Goal: Transaction & Acquisition: Purchase product/service

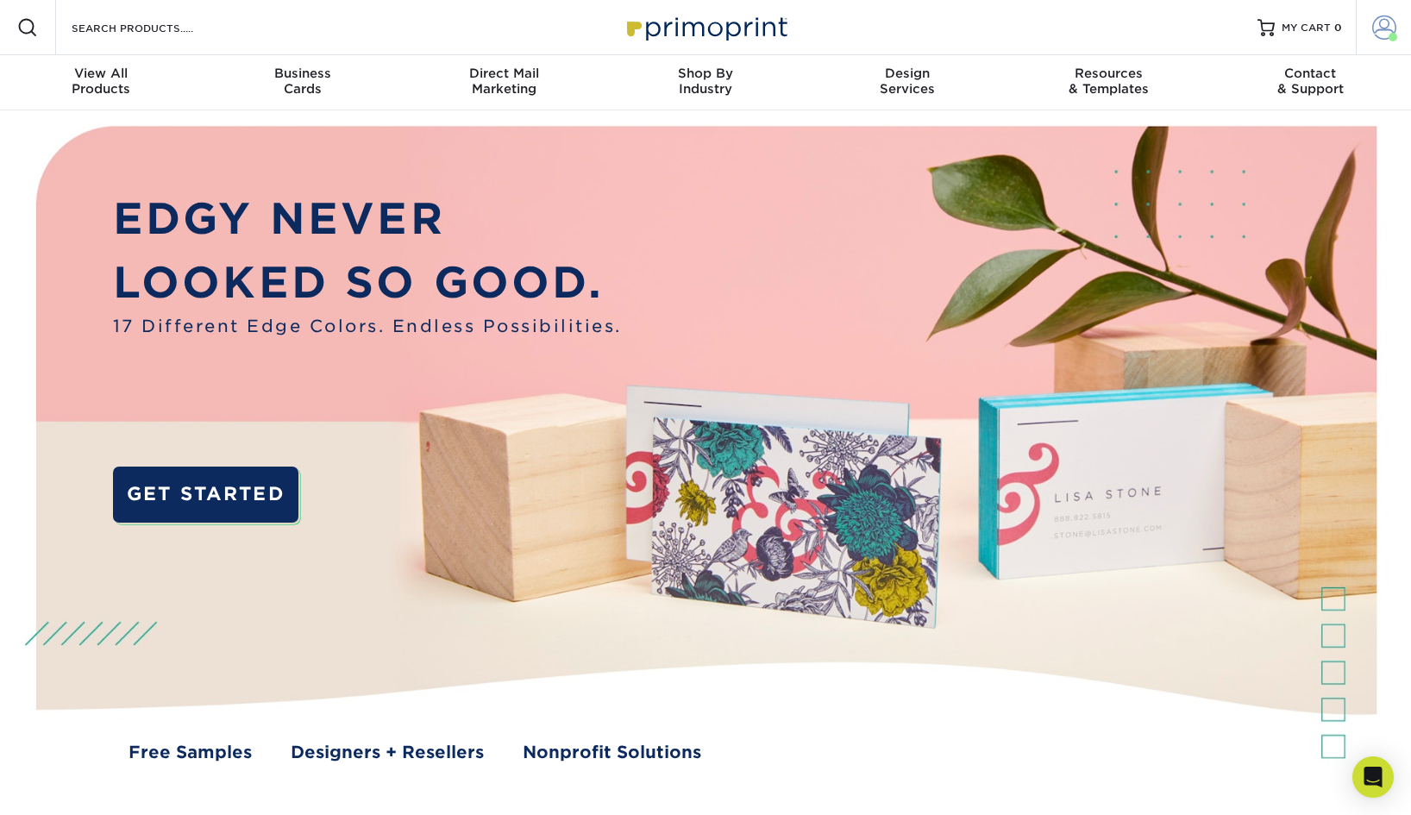
click at [1378, 33] on span at bounding box center [1384, 28] width 24 height 24
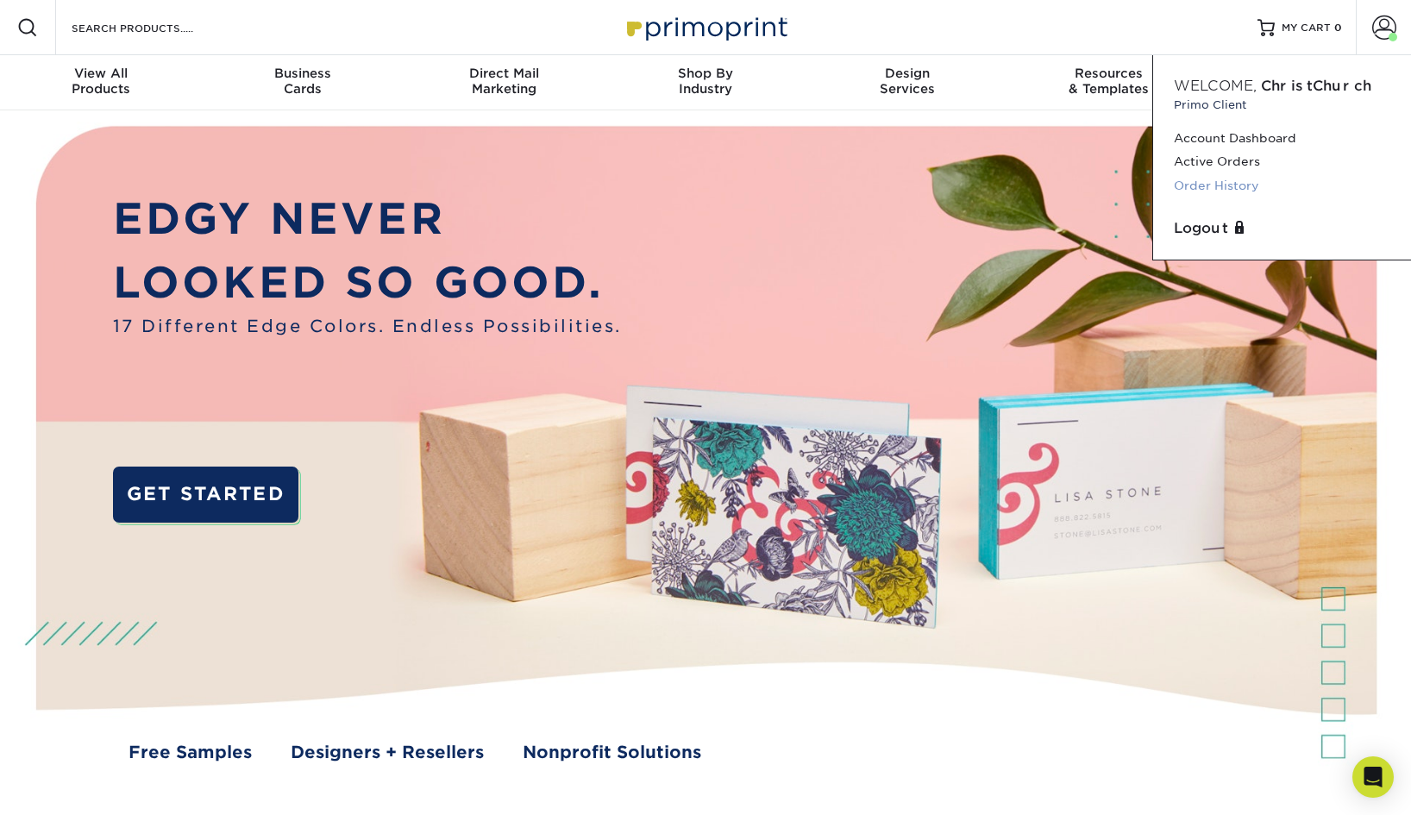
click at [1227, 188] on link "Order History" at bounding box center [1282, 185] width 216 height 23
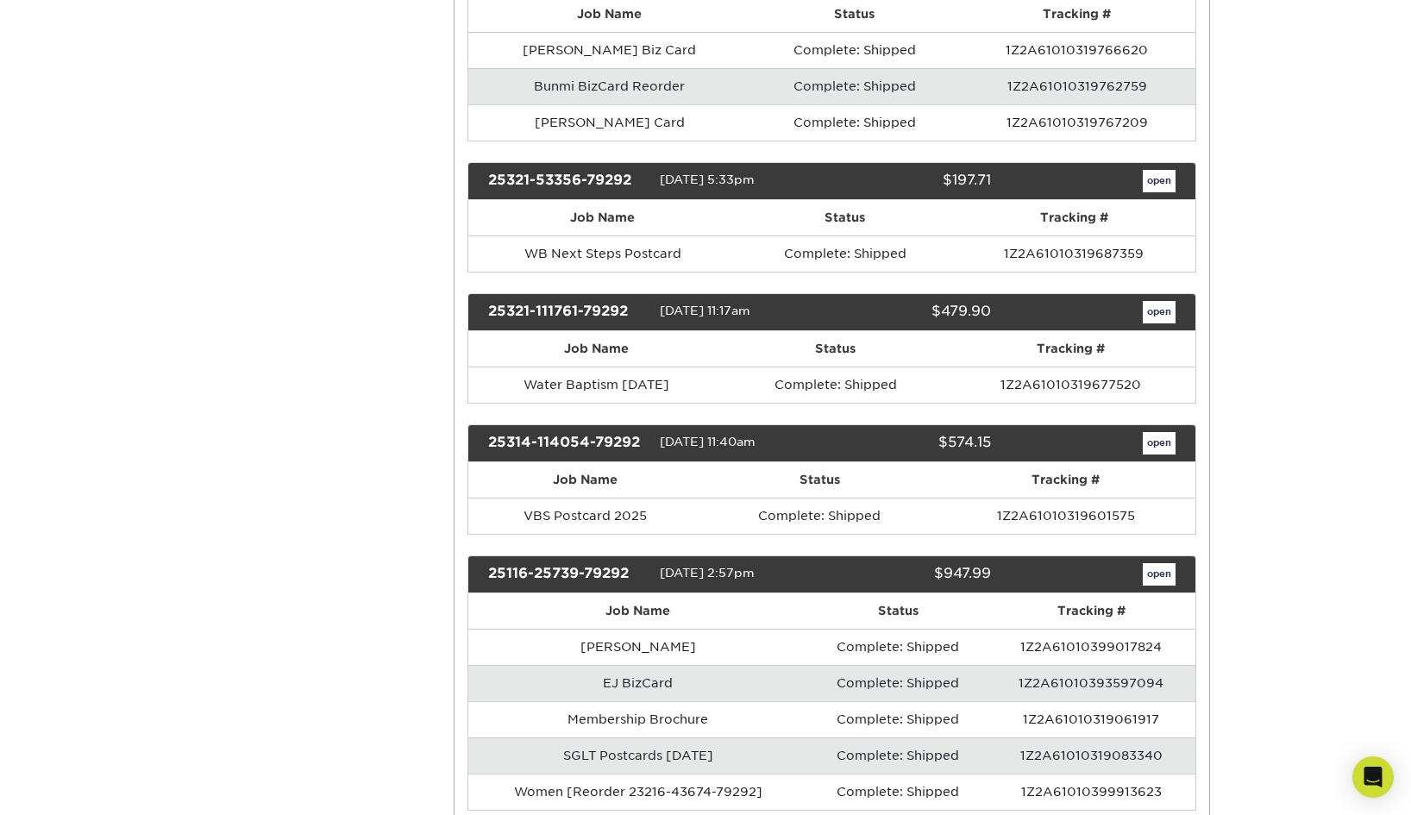
scroll to position [1880, 0]
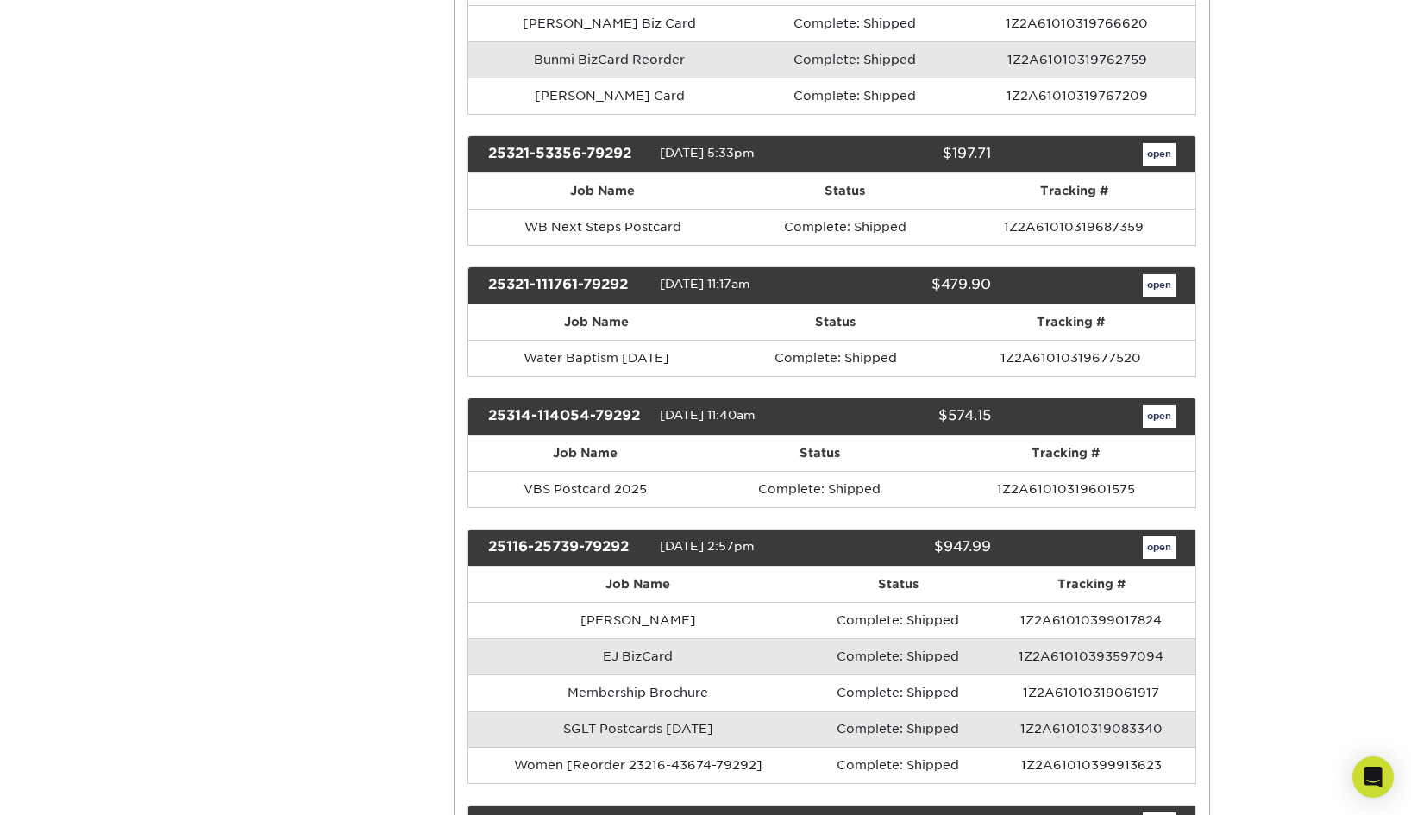
click at [1151, 279] on link "open" at bounding box center [1159, 285] width 33 height 22
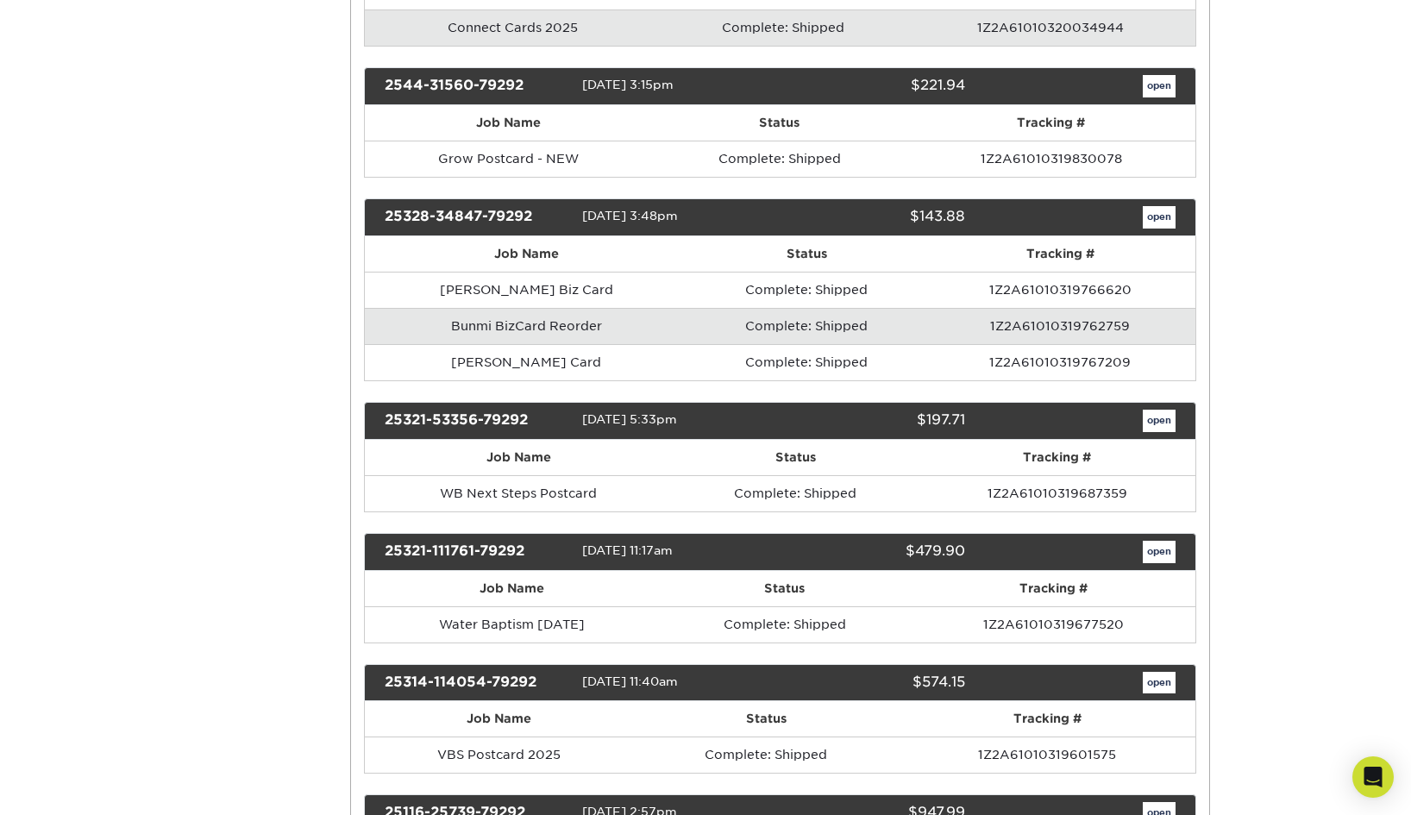
scroll to position [0, 0]
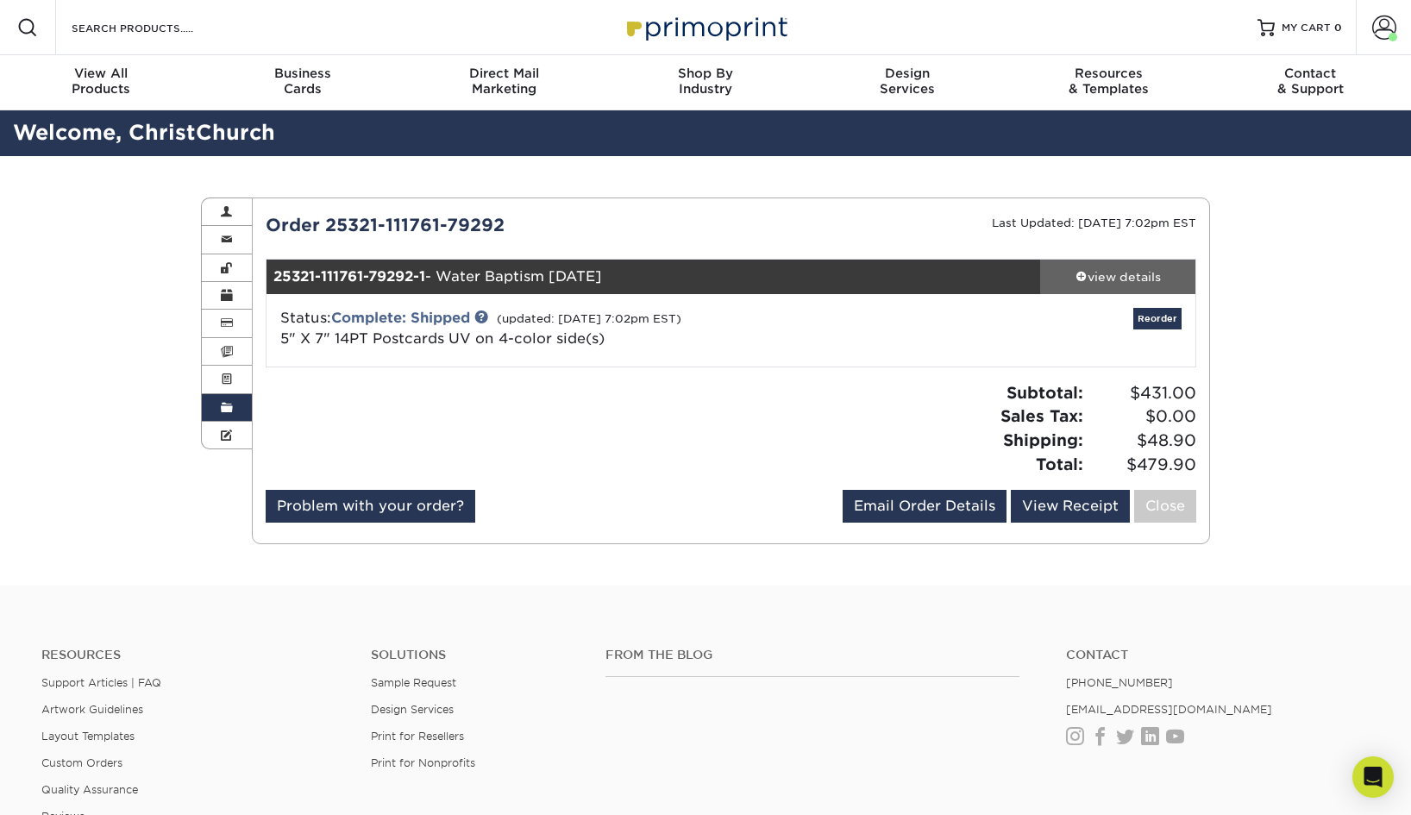
click at [1076, 275] on span at bounding box center [1082, 276] width 12 height 12
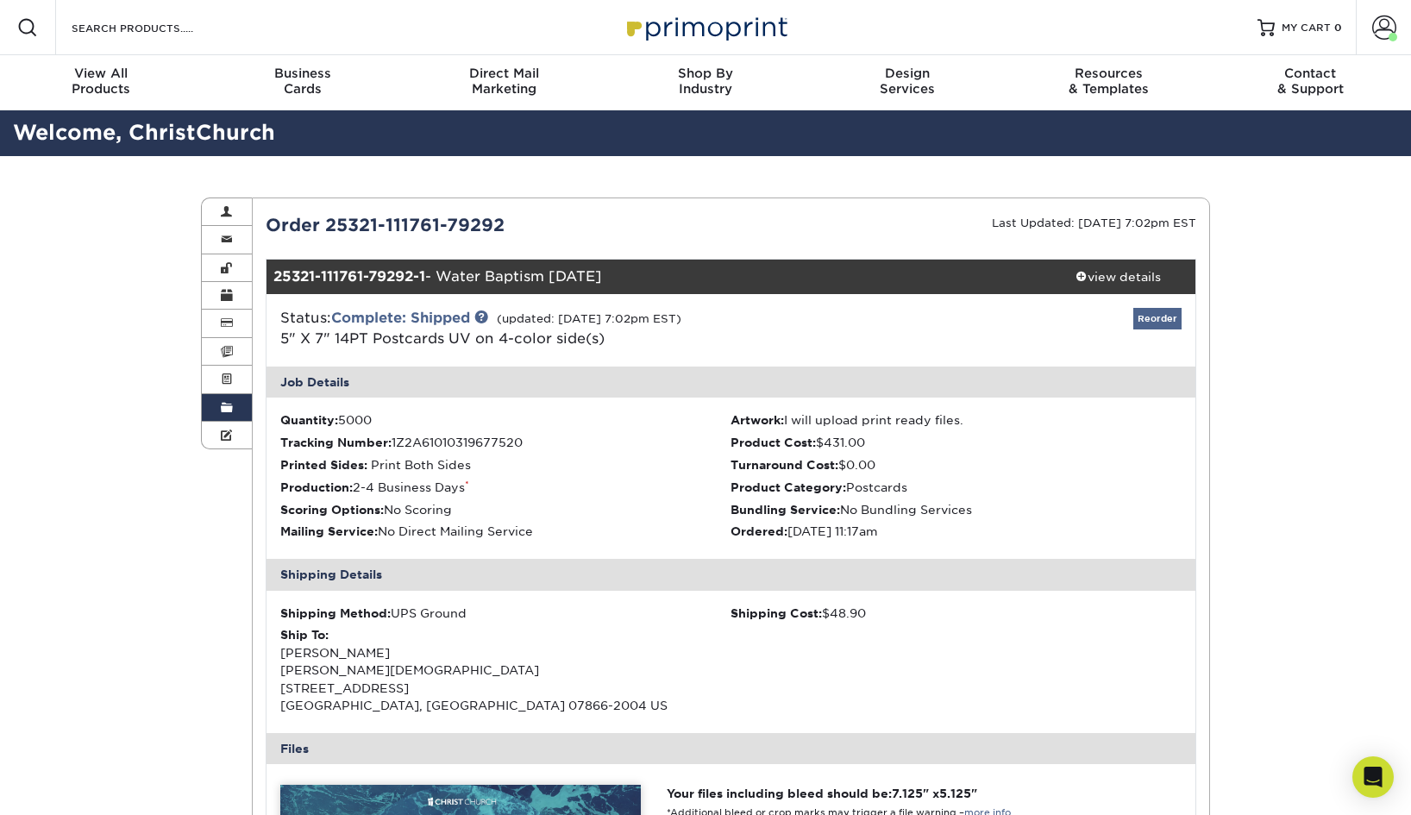
click at [1164, 308] on link "Reorder" at bounding box center [1157, 319] width 48 height 22
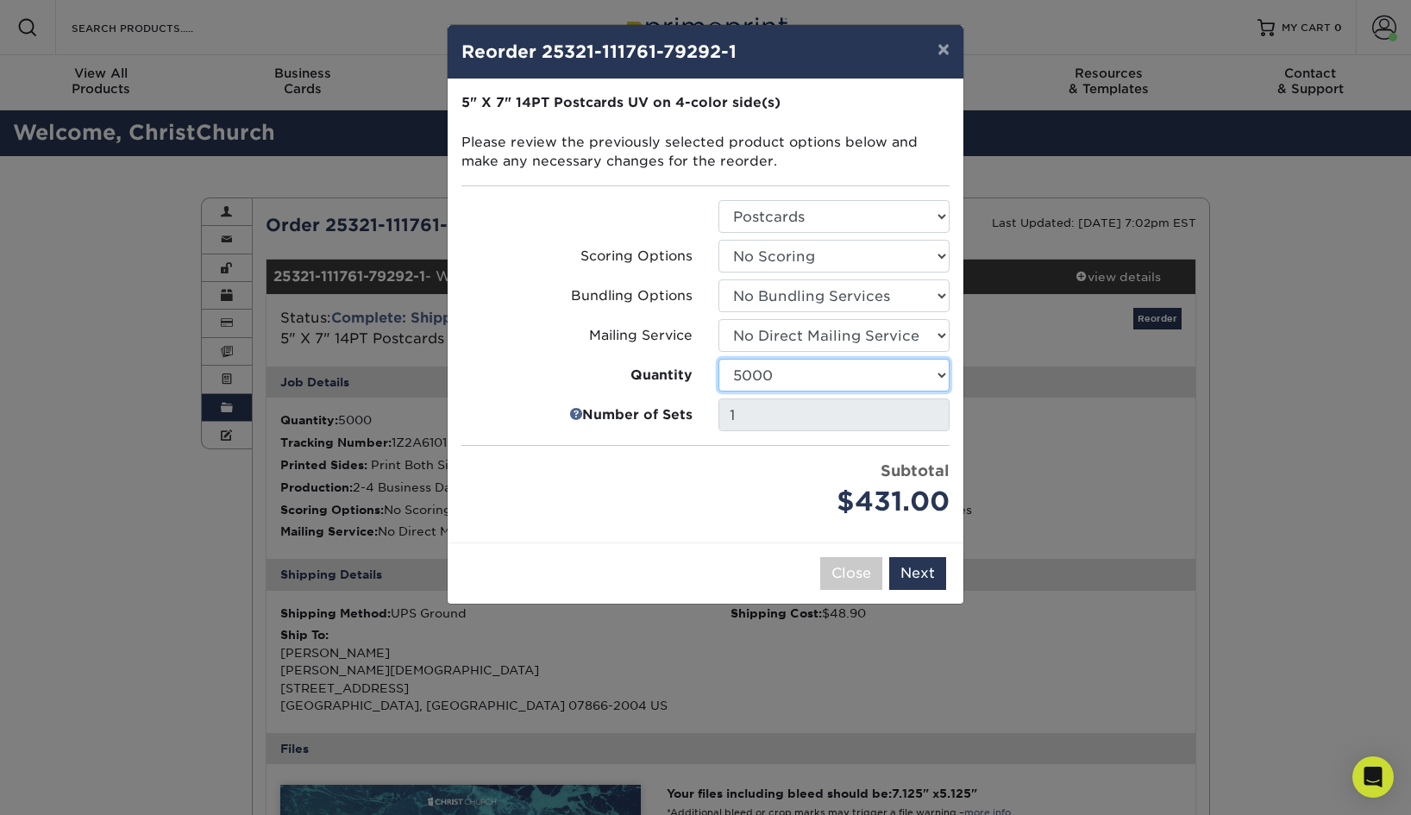
select select "02d8d163-ee8f-41cc-acce-9863ad0deb38"
click at [917, 576] on button "Next" at bounding box center [917, 573] width 57 height 33
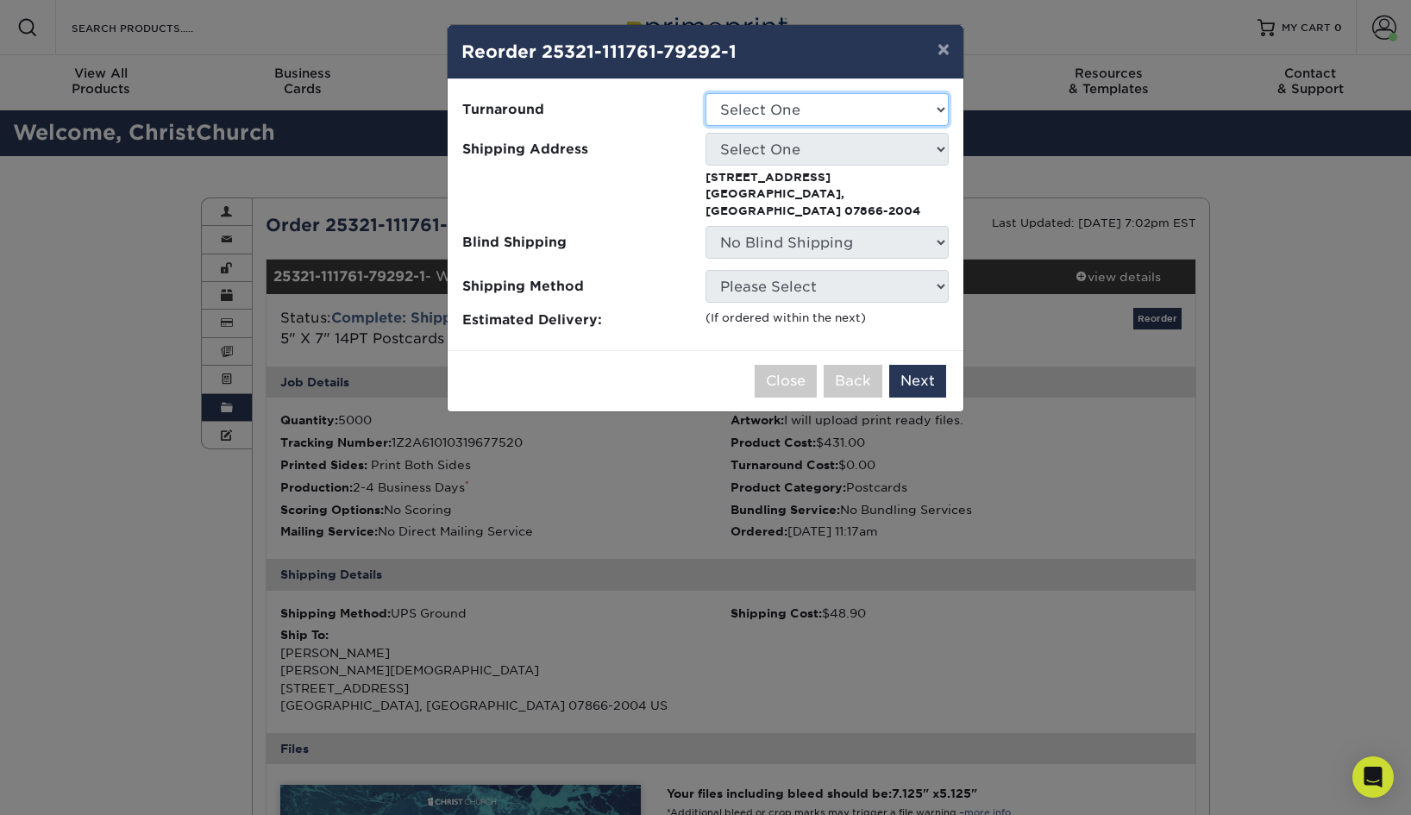
select select "30478c24-2498-443f-8947-f4940efdcfb6"
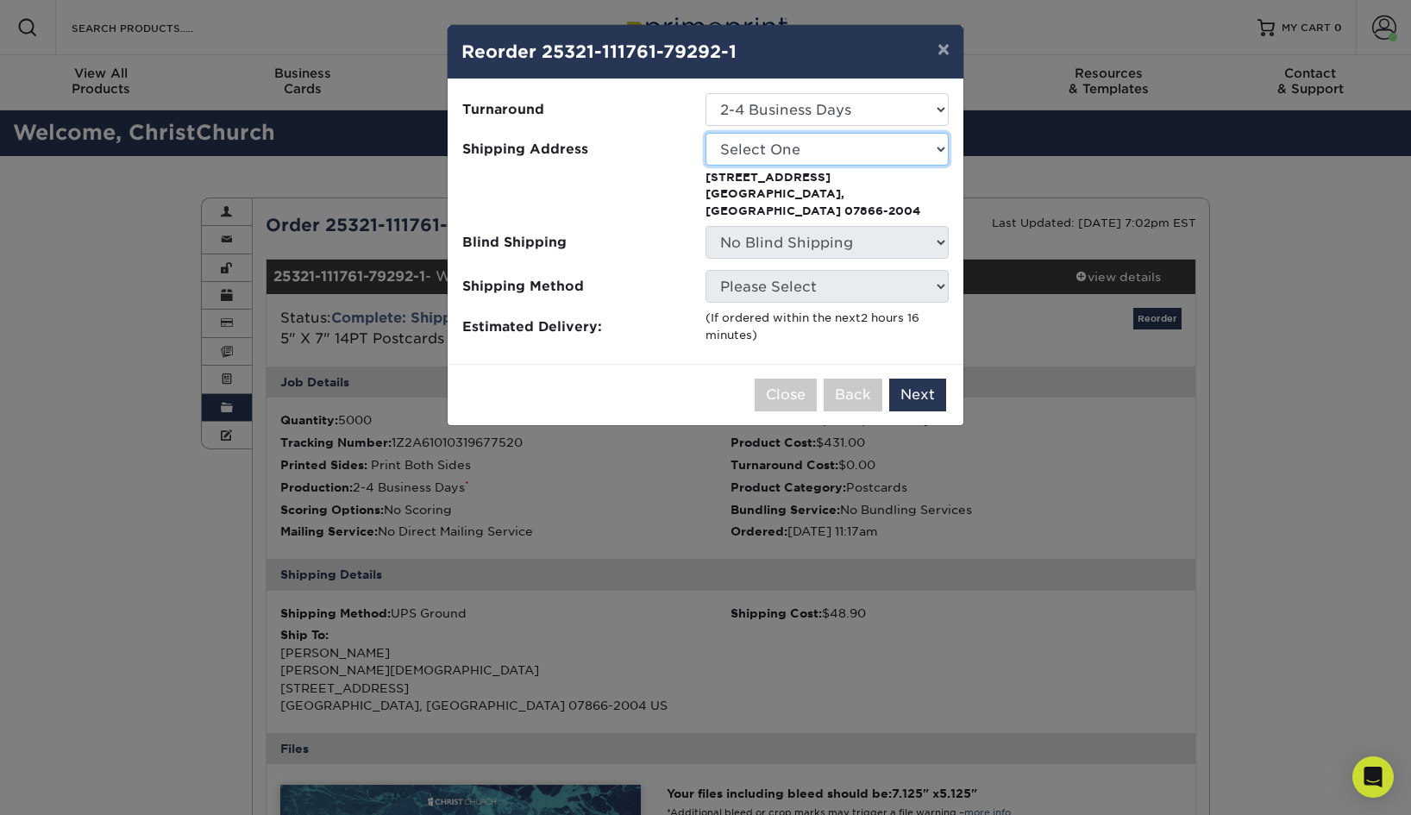
select select "118206"
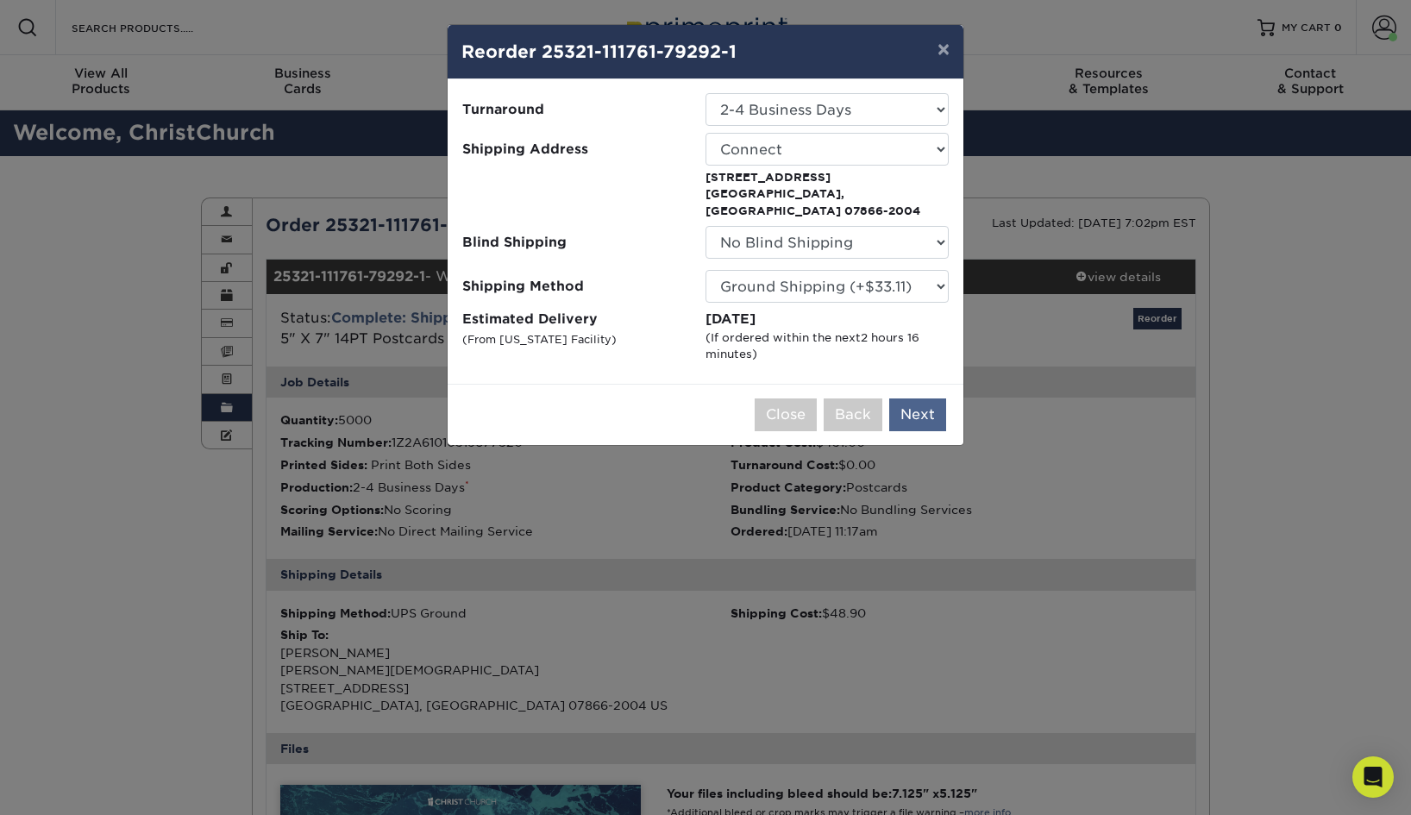
click at [919, 399] on button "Next" at bounding box center [917, 414] width 57 height 33
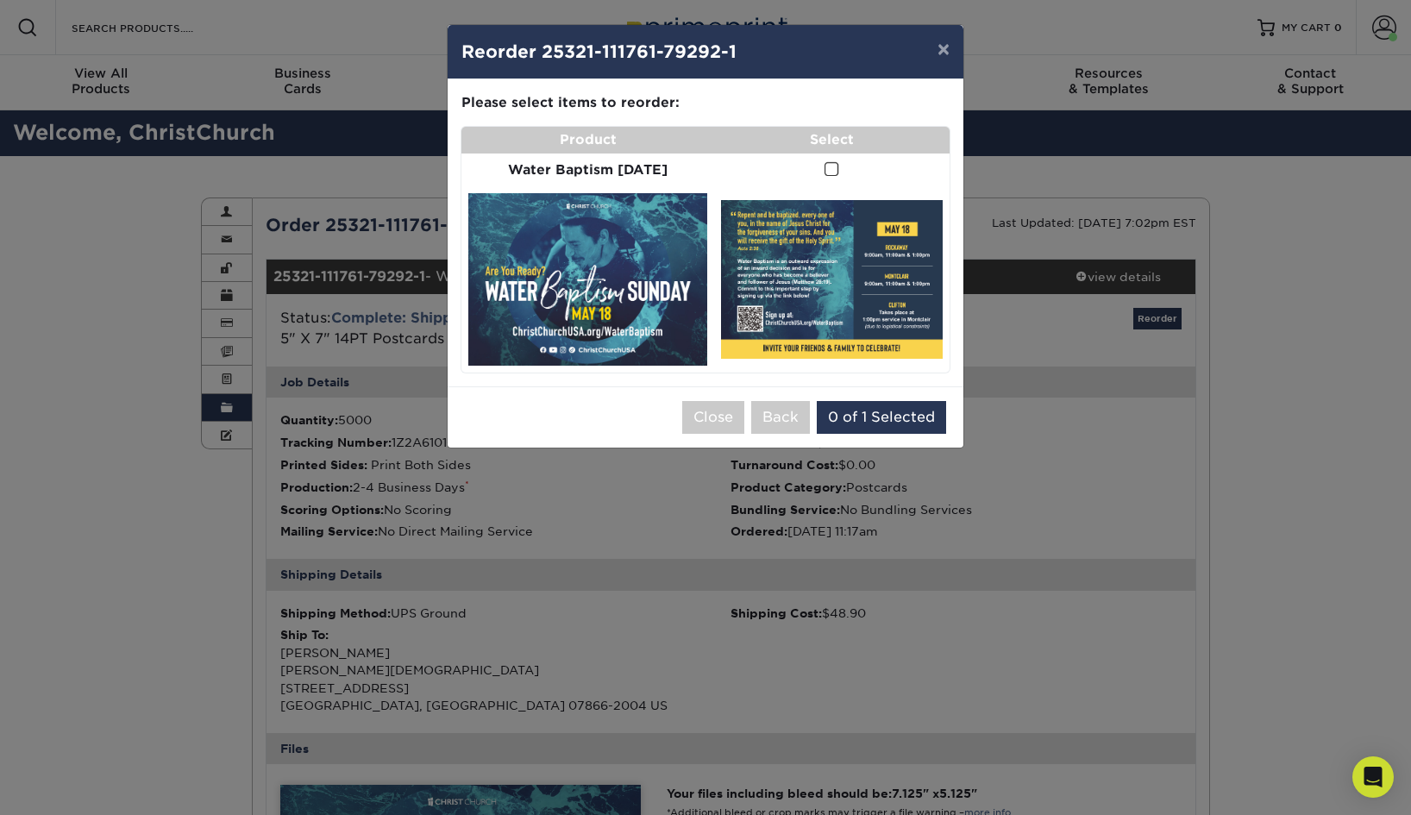
click at [830, 171] on span at bounding box center [832, 169] width 15 height 16
click at [0, 0] on input "checkbox" at bounding box center [0, 0] width 0 height 0
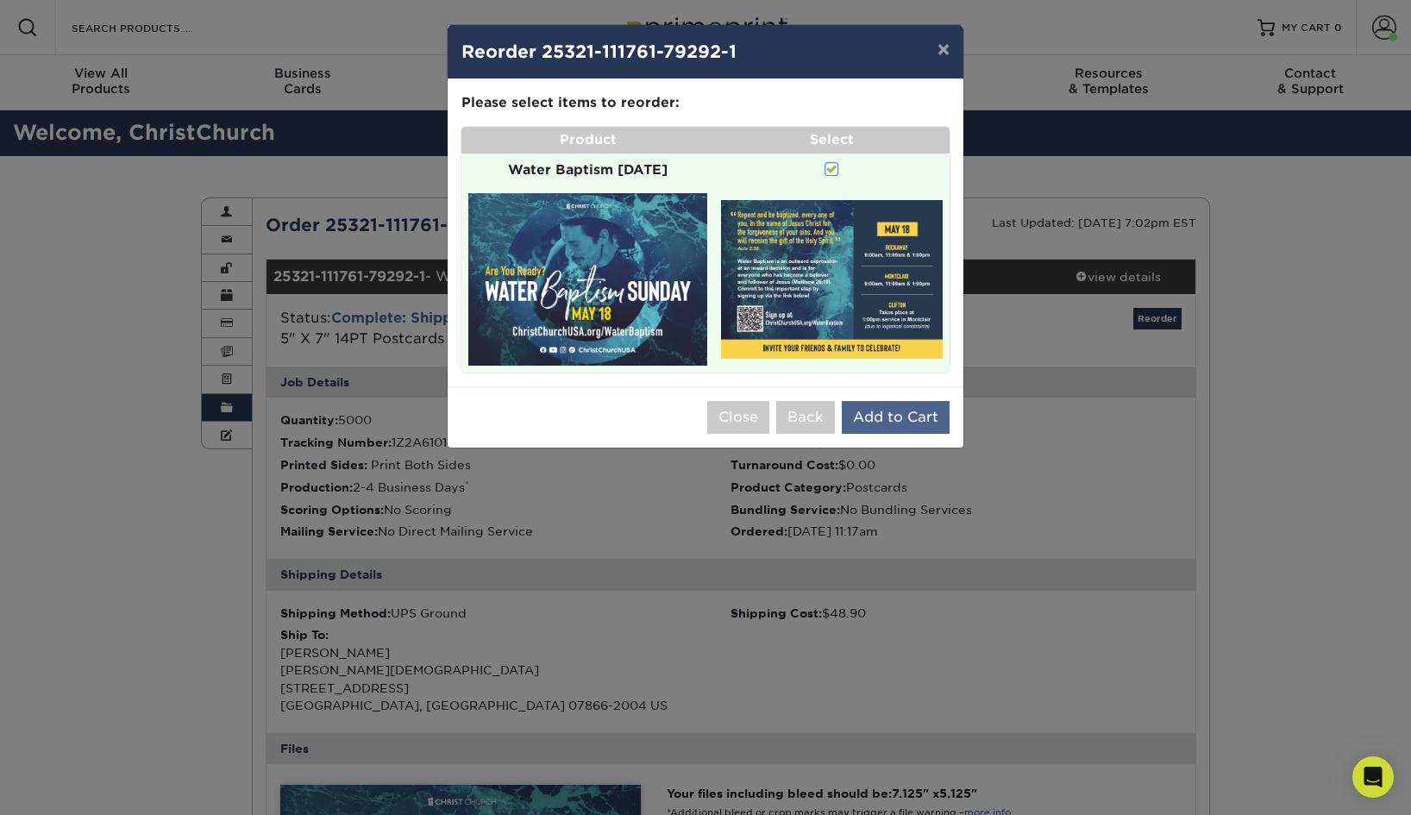
click at [919, 409] on button "Add to Cart" at bounding box center [896, 417] width 108 height 33
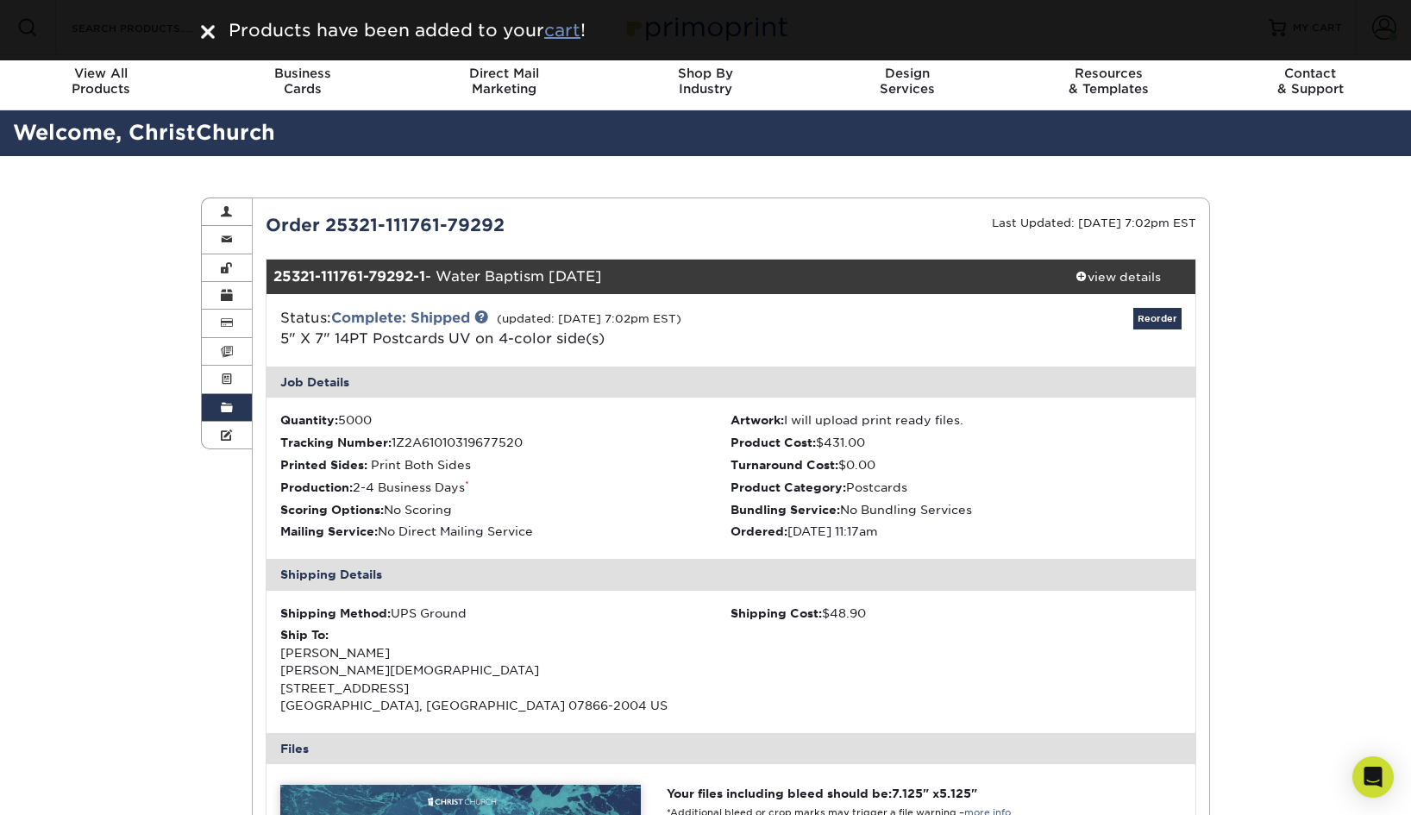
click at [564, 27] on u "cart" at bounding box center [562, 30] width 36 height 21
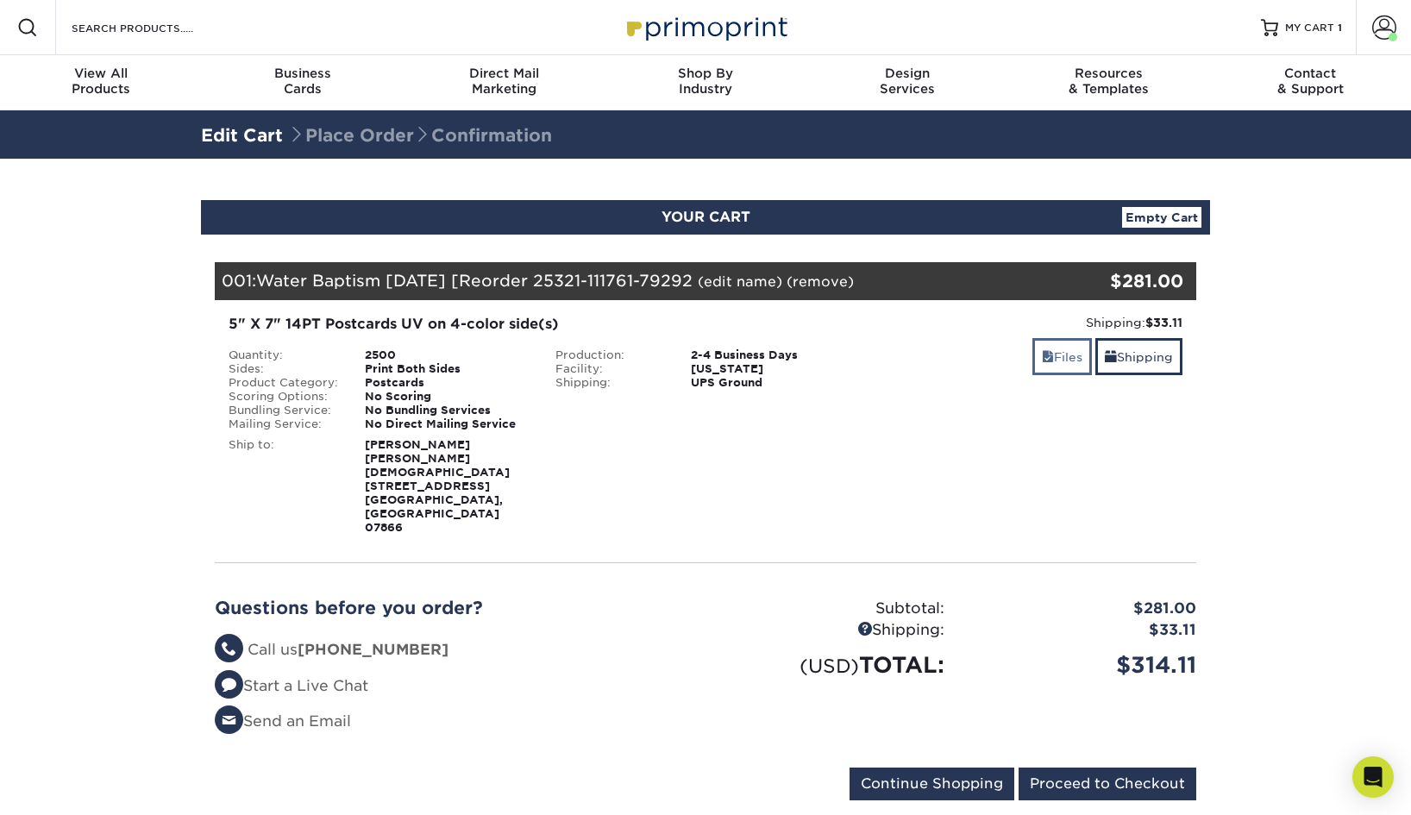
click at [1057, 367] on link "Files" at bounding box center [1062, 356] width 60 height 37
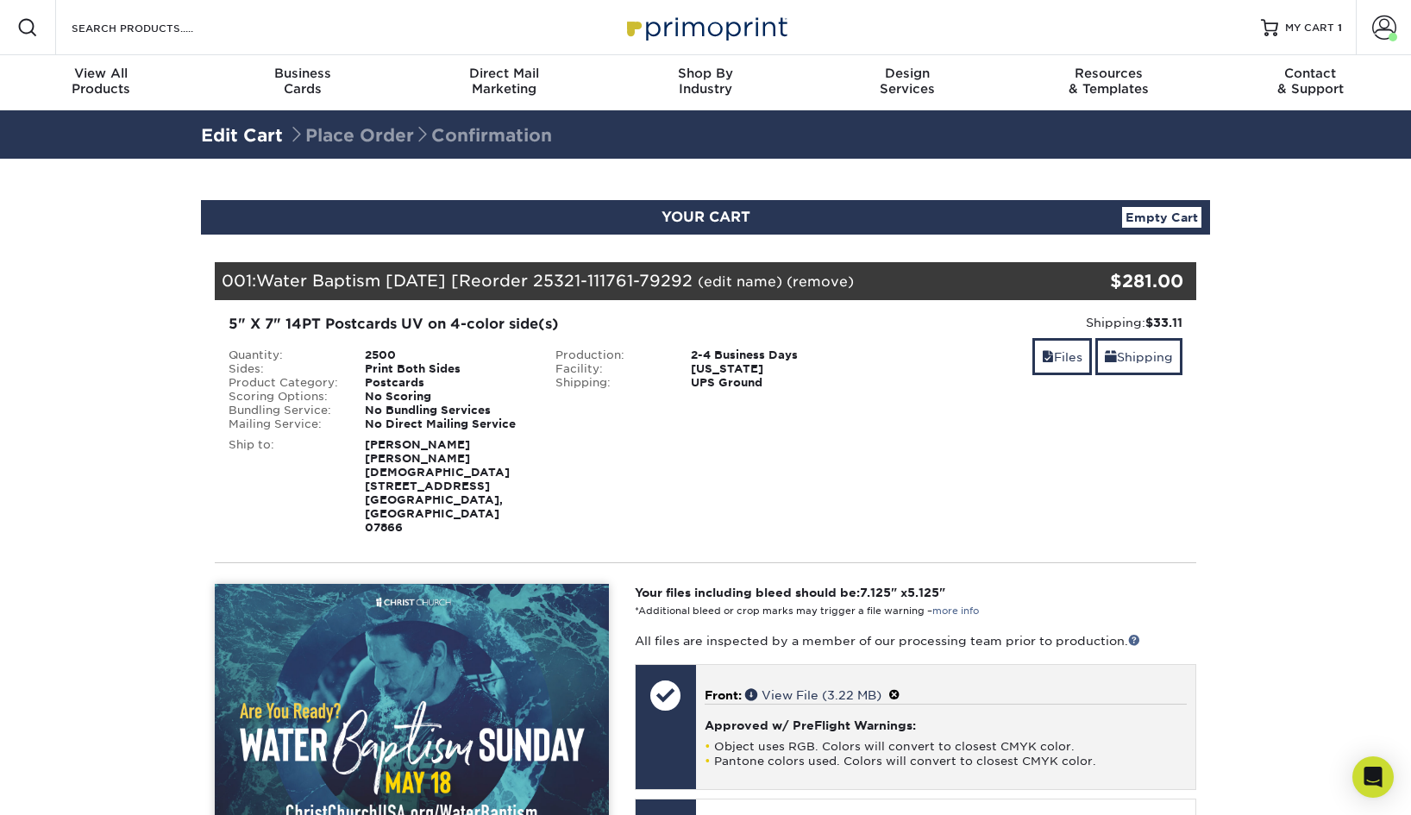
scroll to position [332, 0]
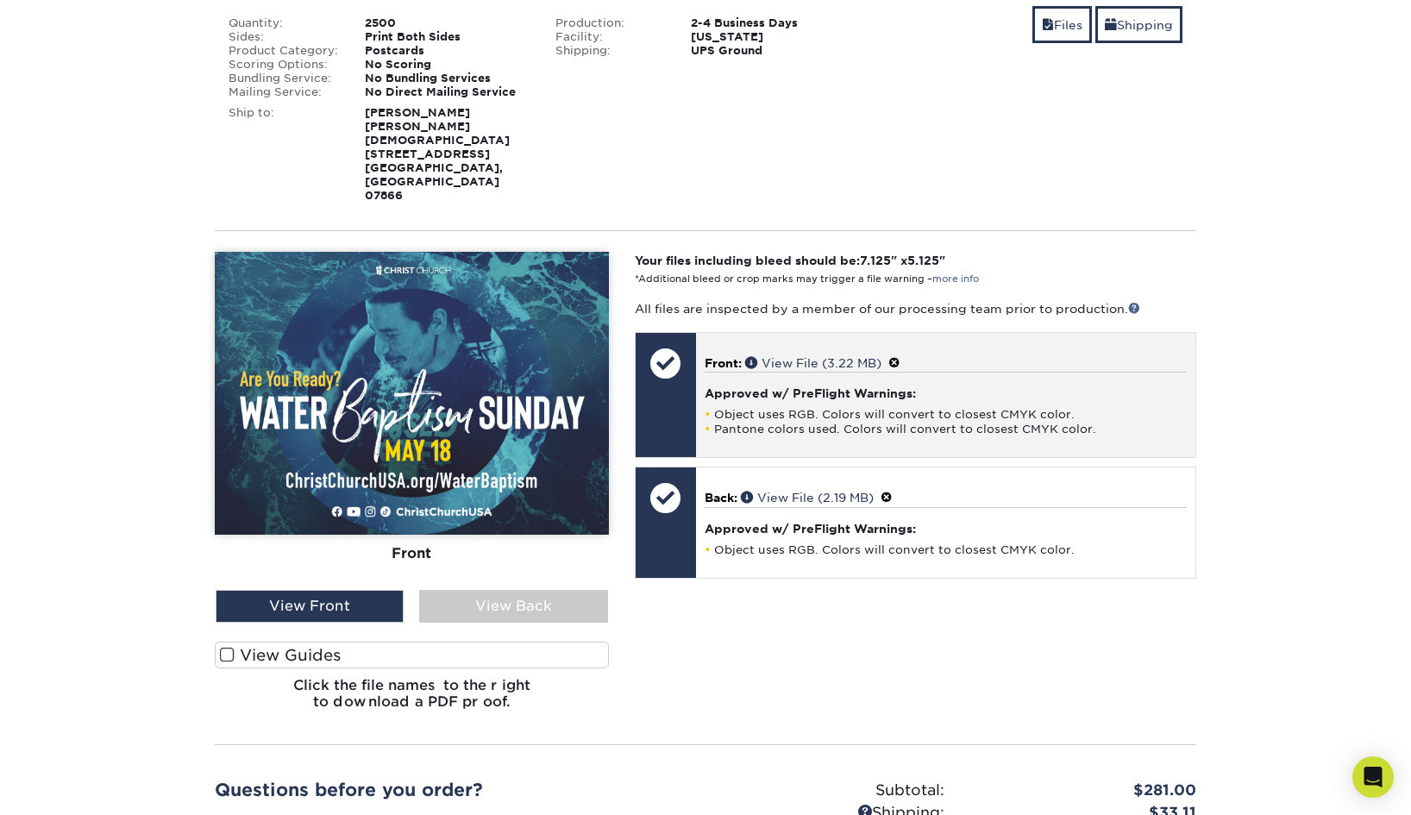
click at [899, 356] on span at bounding box center [894, 363] width 12 height 14
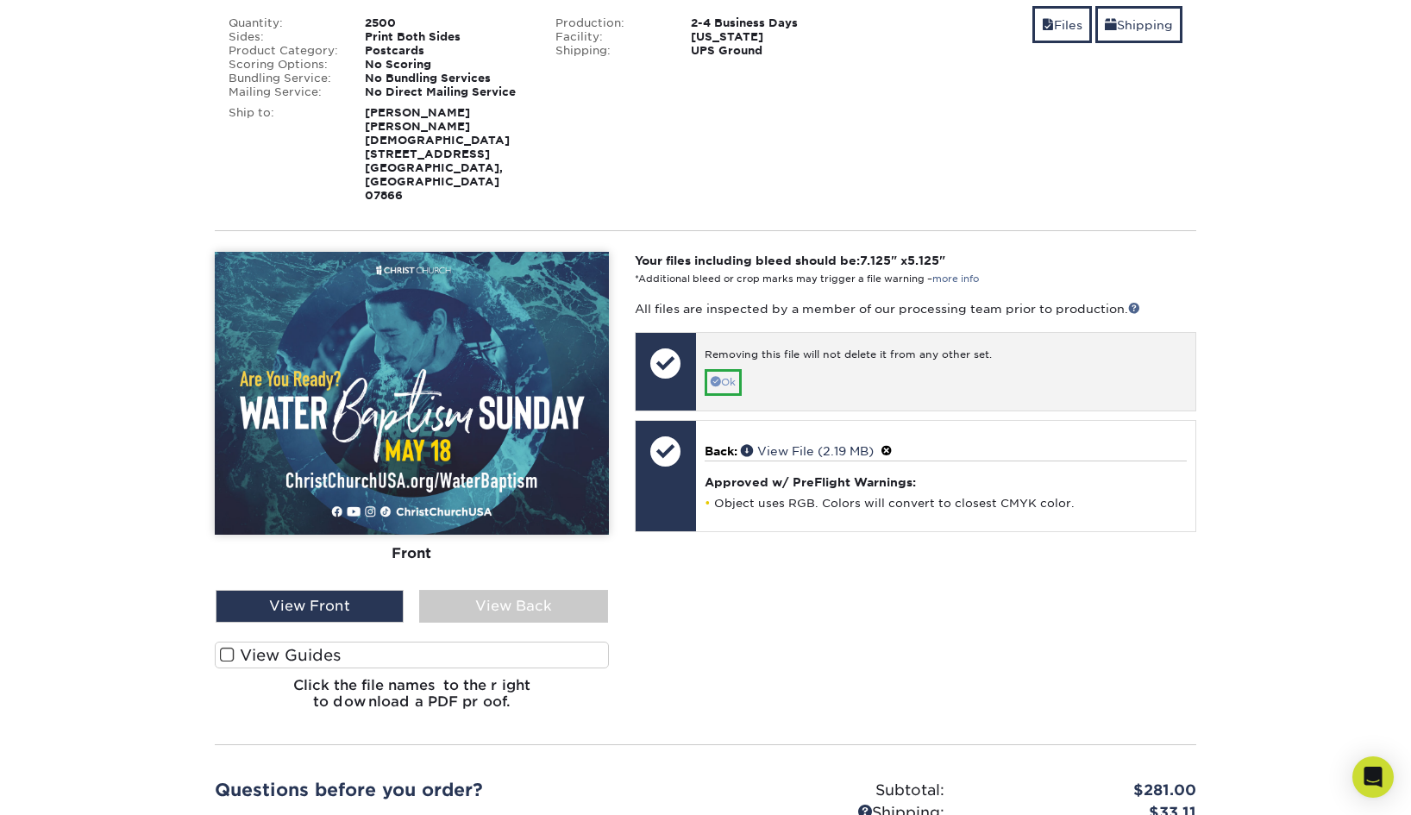
click at [729, 369] on link "Ok" at bounding box center [723, 382] width 37 height 27
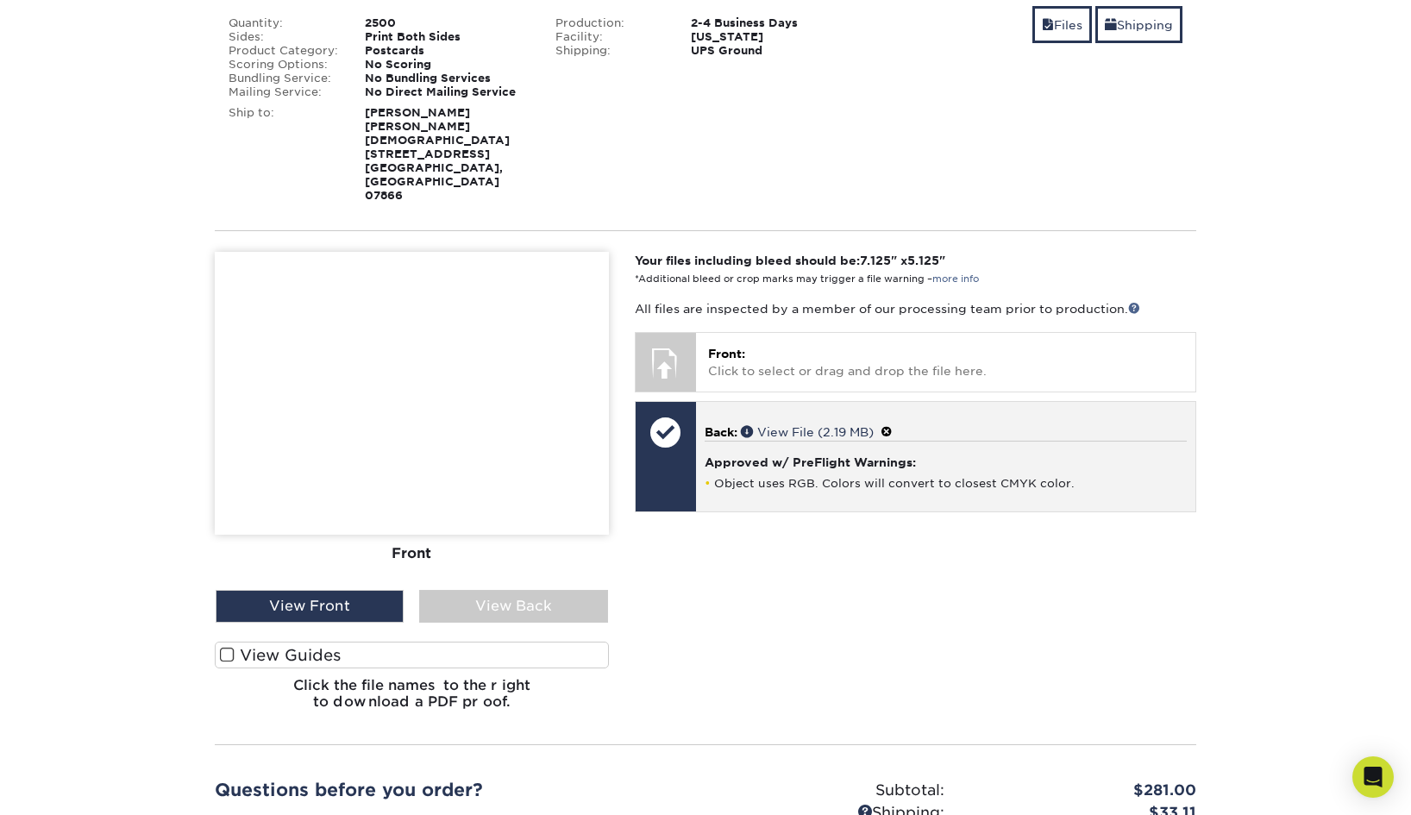
click at [889, 425] on span at bounding box center [887, 432] width 12 height 14
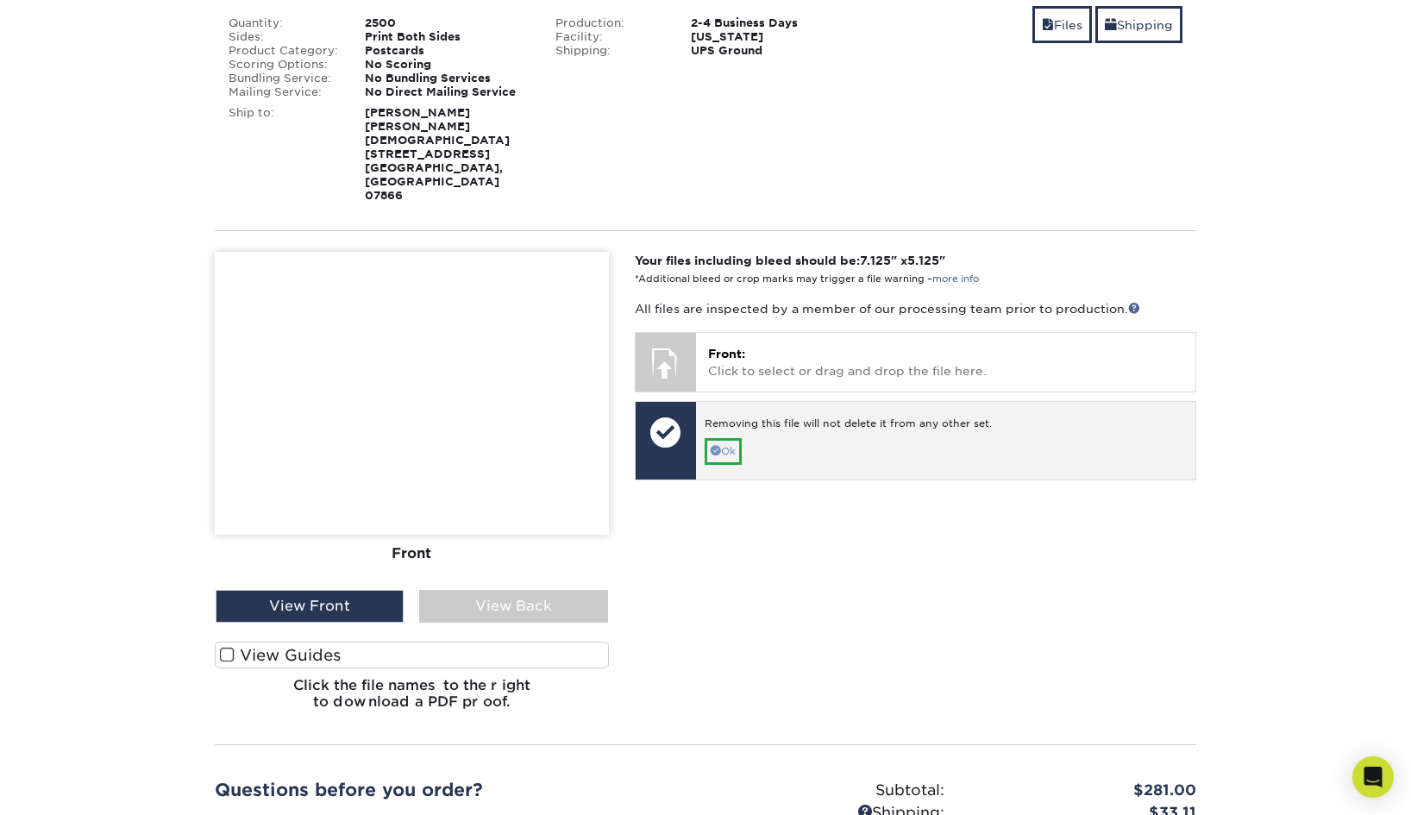
click at [706, 438] on link "Ok" at bounding box center [723, 451] width 37 height 27
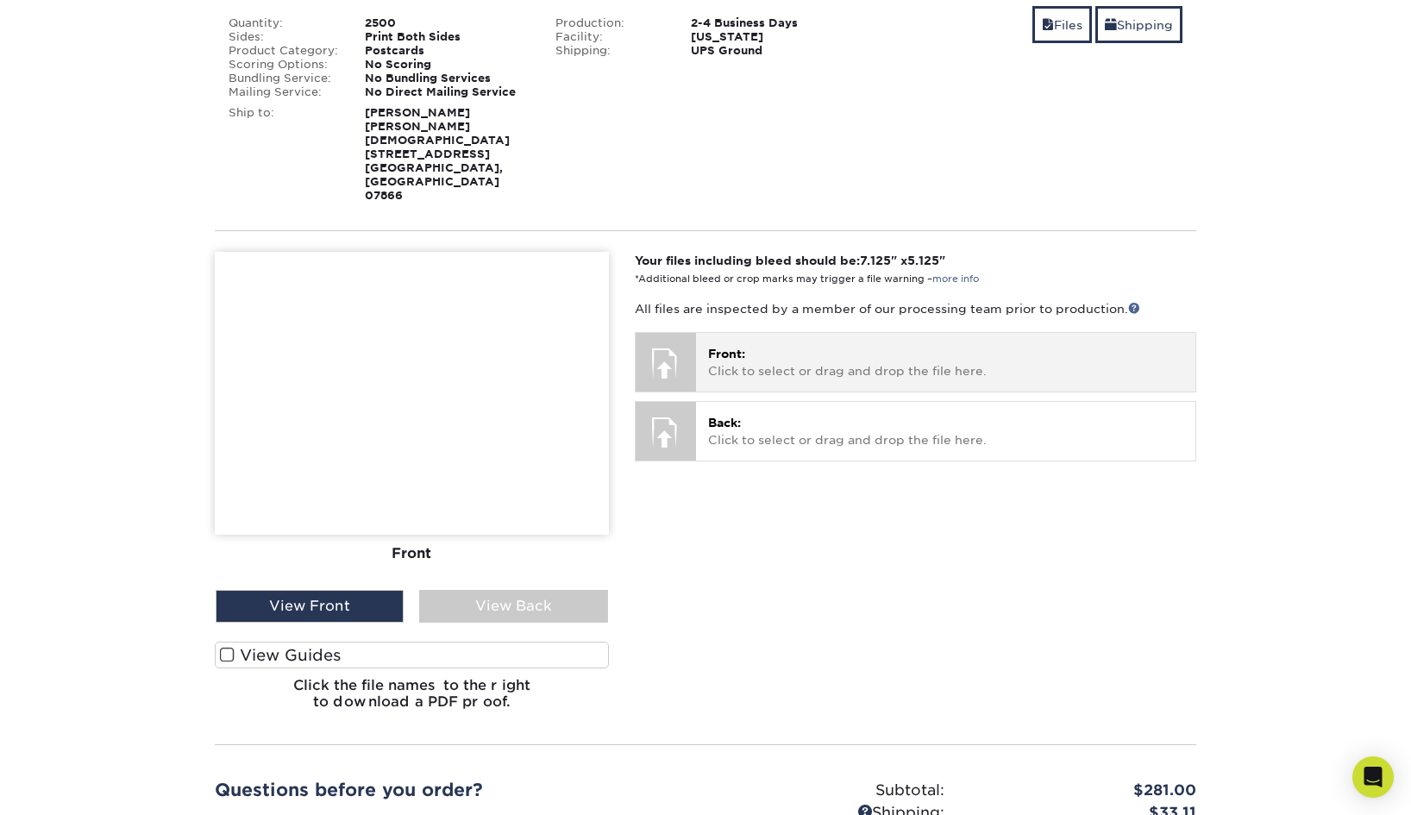
click at [743, 345] on p "Front: Click to select or drag and drop the file here." at bounding box center [945, 362] width 475 height 35
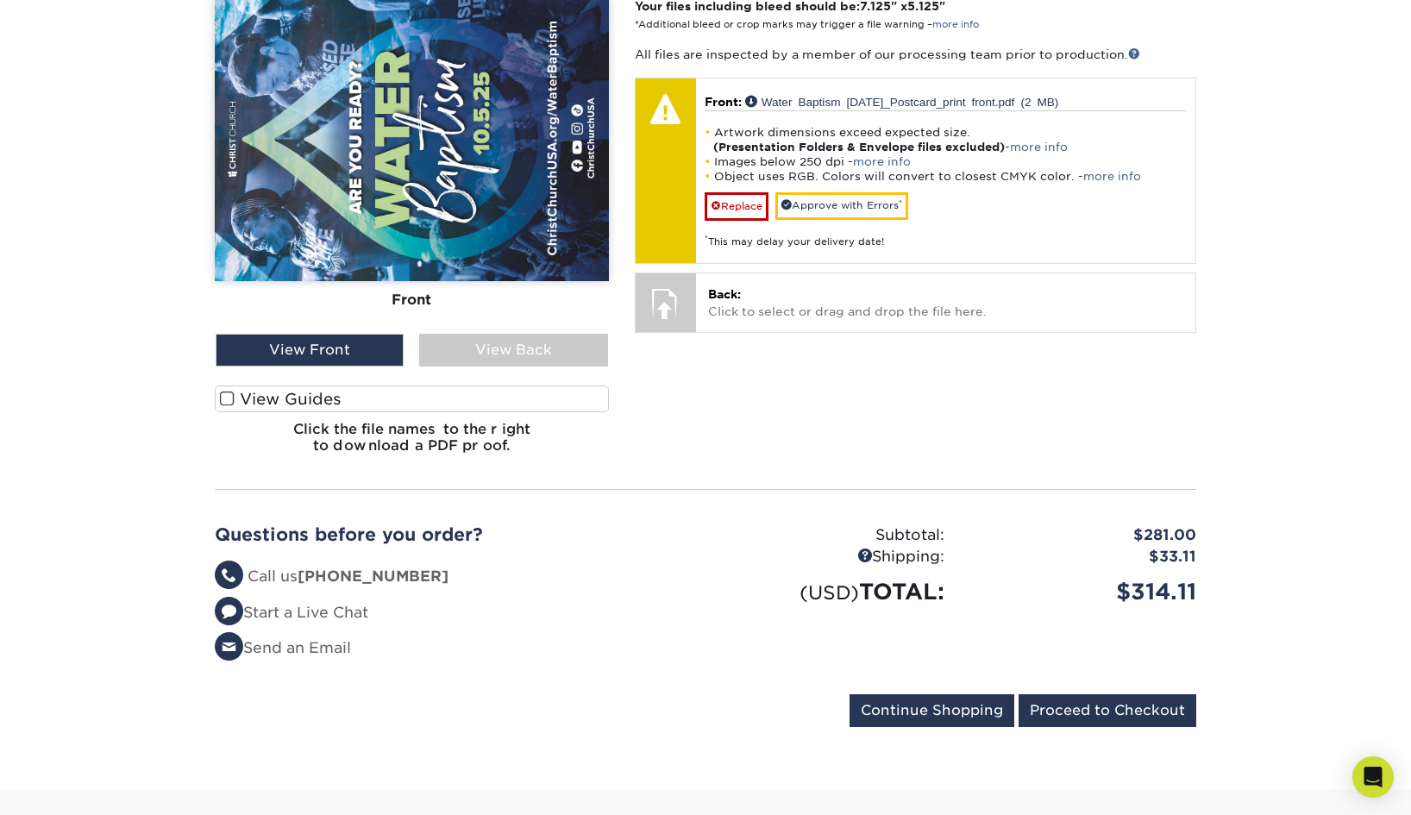
scroll to position [531, 0]
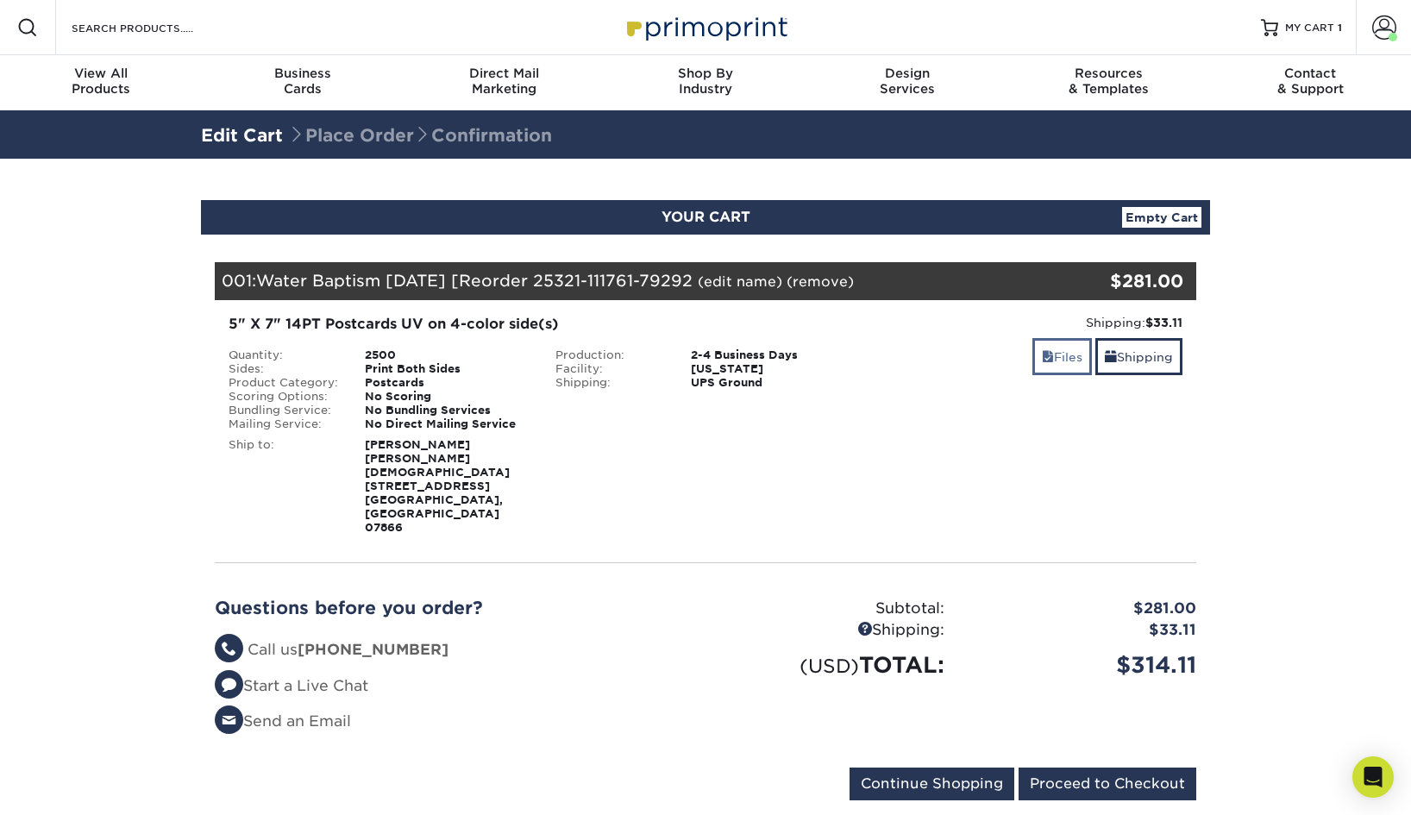
click at [1060, 359] on link "Files" at bounding box center [1062, 356] width 60 height 37
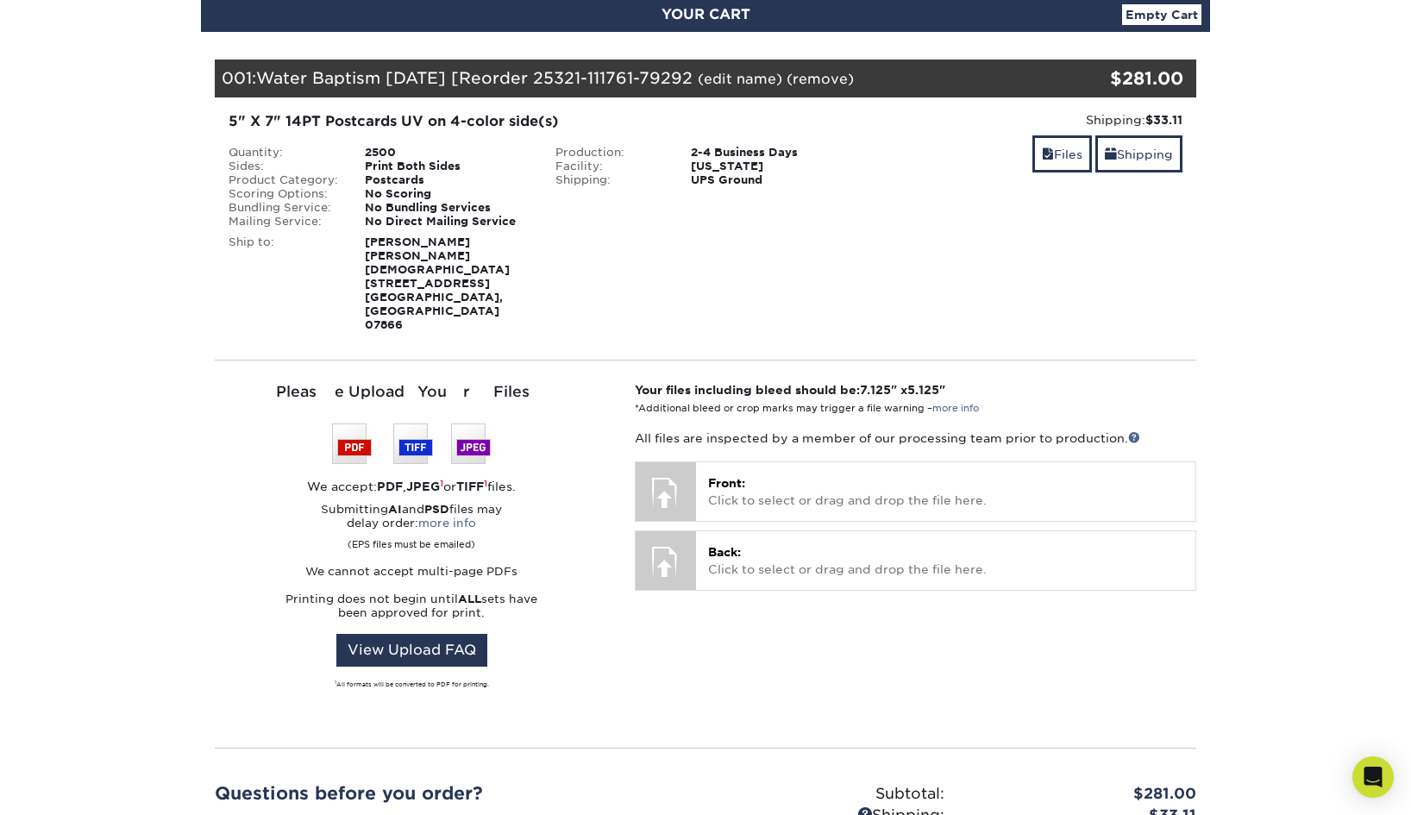
scroll to position [253, 0]
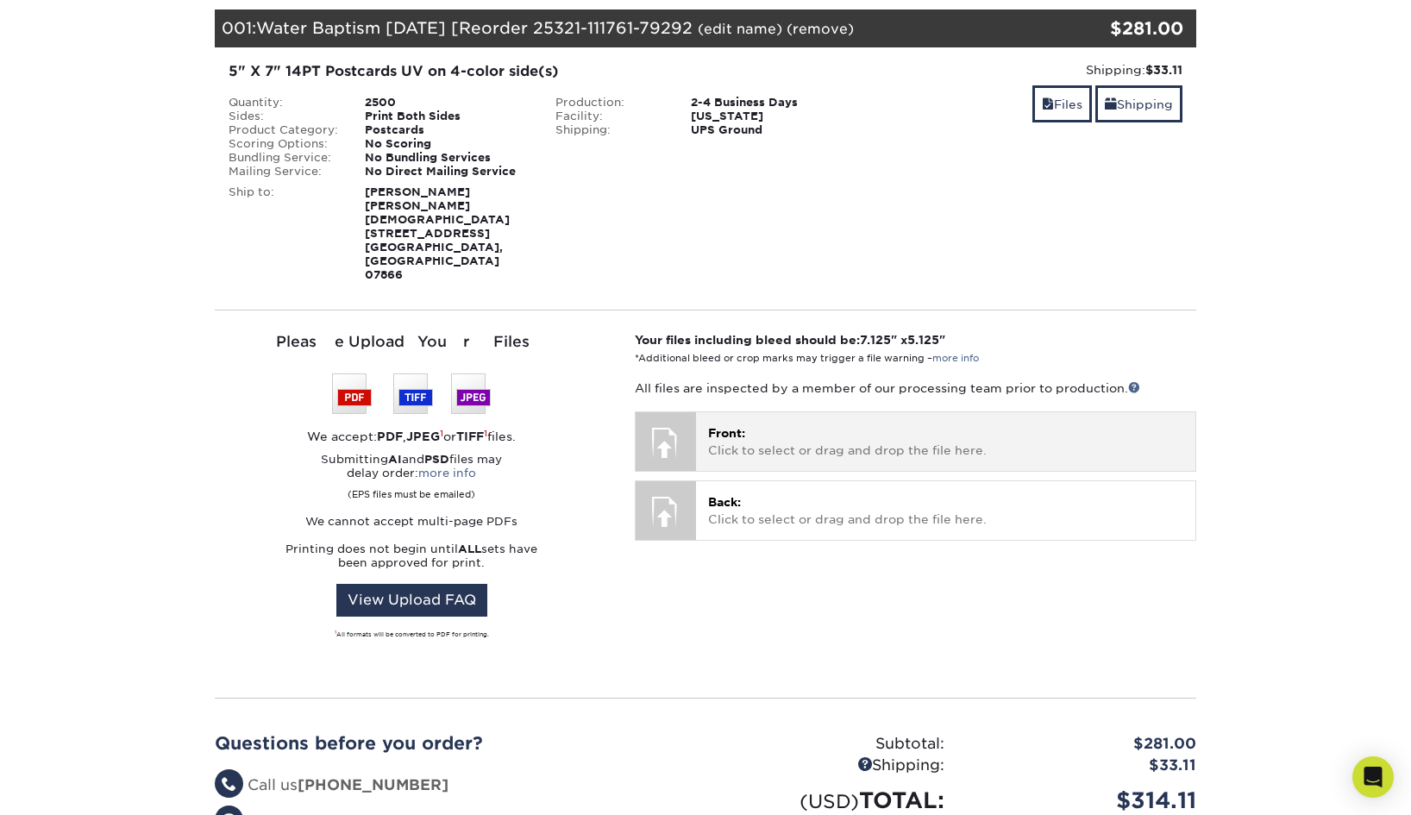
click at [789, 424] on p "Front: Click to select or drag and drop the file here." at bounding box center [945, 441] width 475 height 35
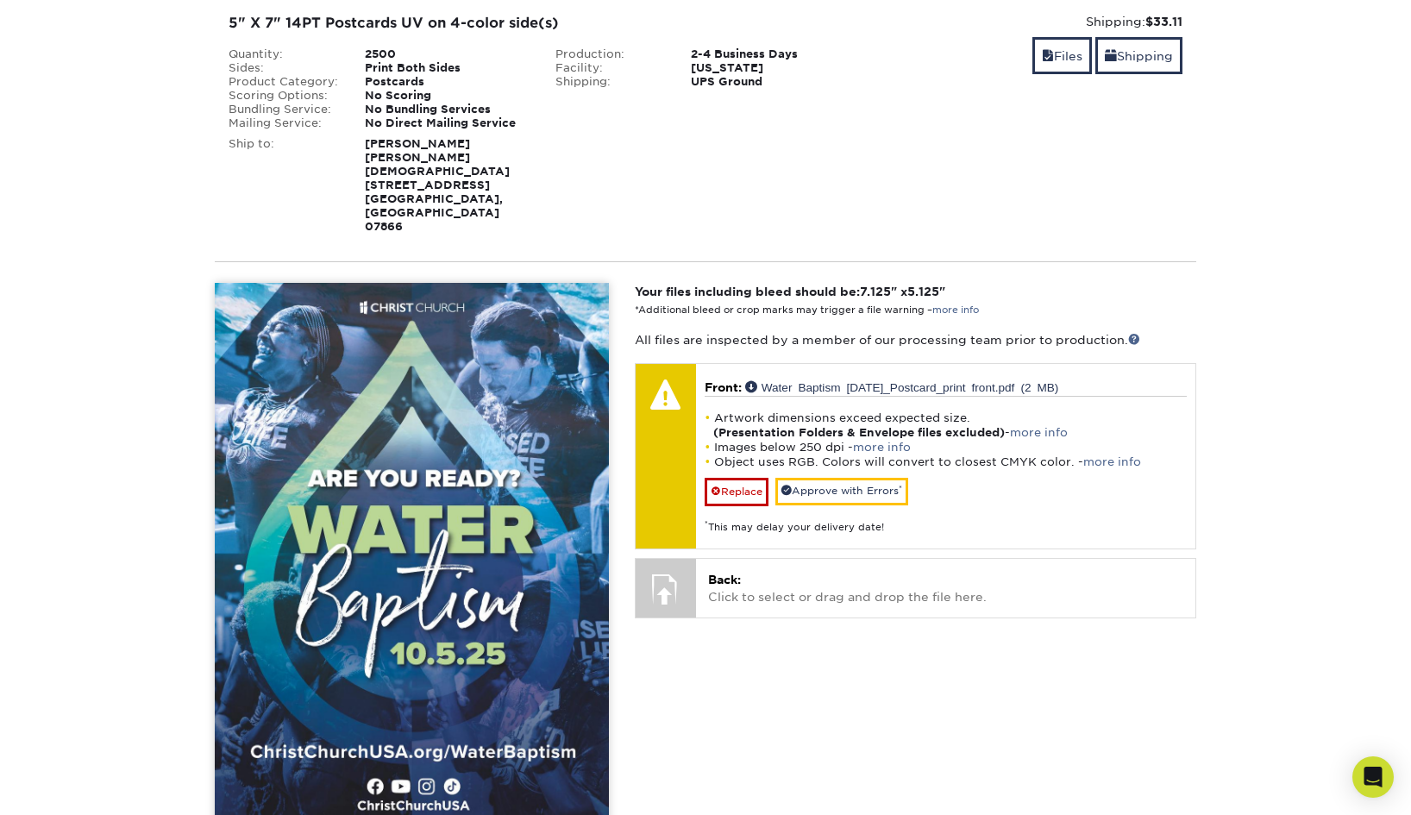
scroll to position [312, 0]
